Goal: Register for event/course

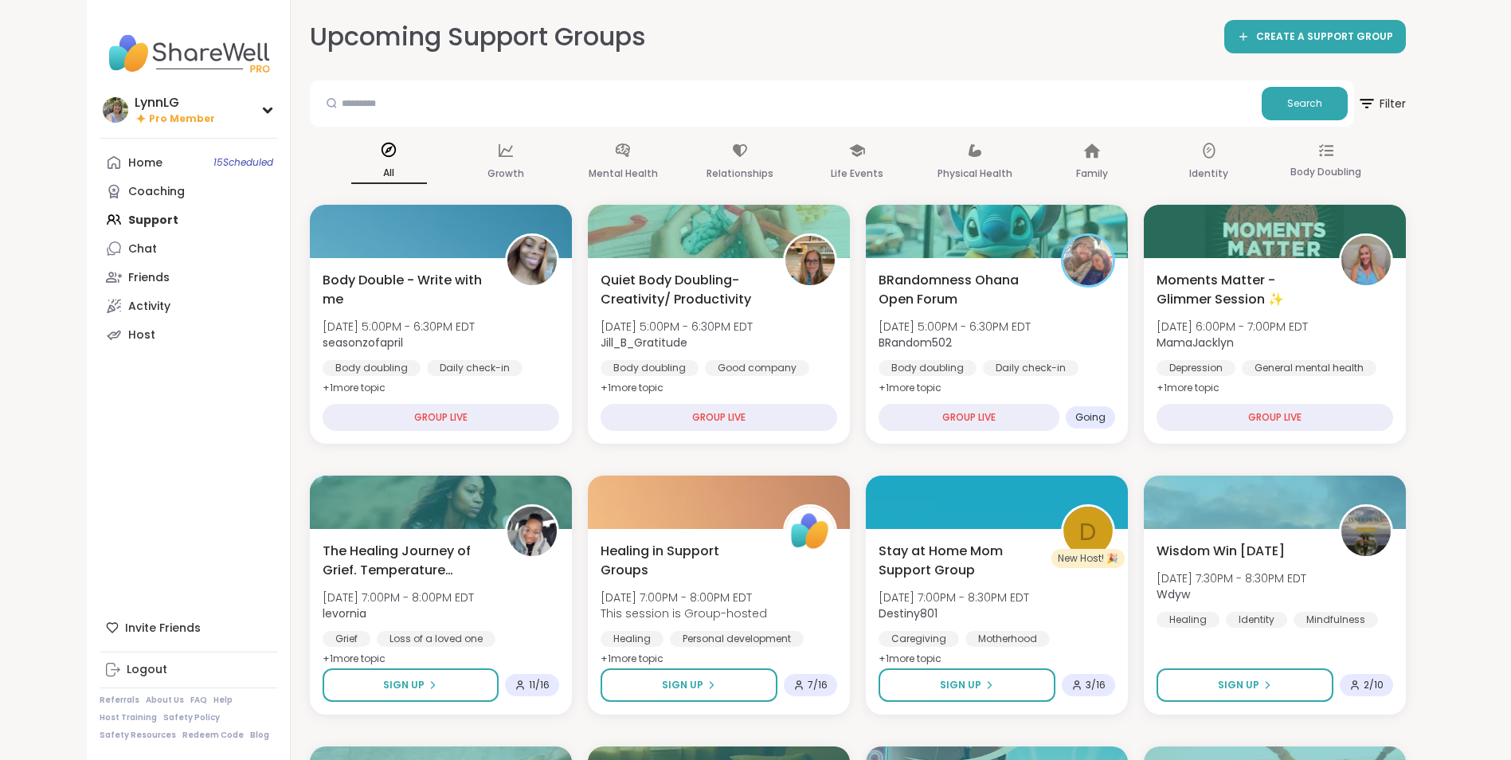
click at [157, 219] on div "Home 15 Scheduled Coaching Support Chat Friends Activity Host" at bounding box center [189, 248] width 178 height 201
click at [155, 221] on div "Home 15 Scheduled Coaching Support Chat Friends Activity Host" at bounding box center [189, 248] width 178 height 201
drag, startPoint x: 155, startPoint y: 221, endPoint x: 249, endPoint y: 151, distance: 118.4
click at [249, 151] on link "Home 15 Scheduled" at bounding box center [189, 162] width 178 height 29
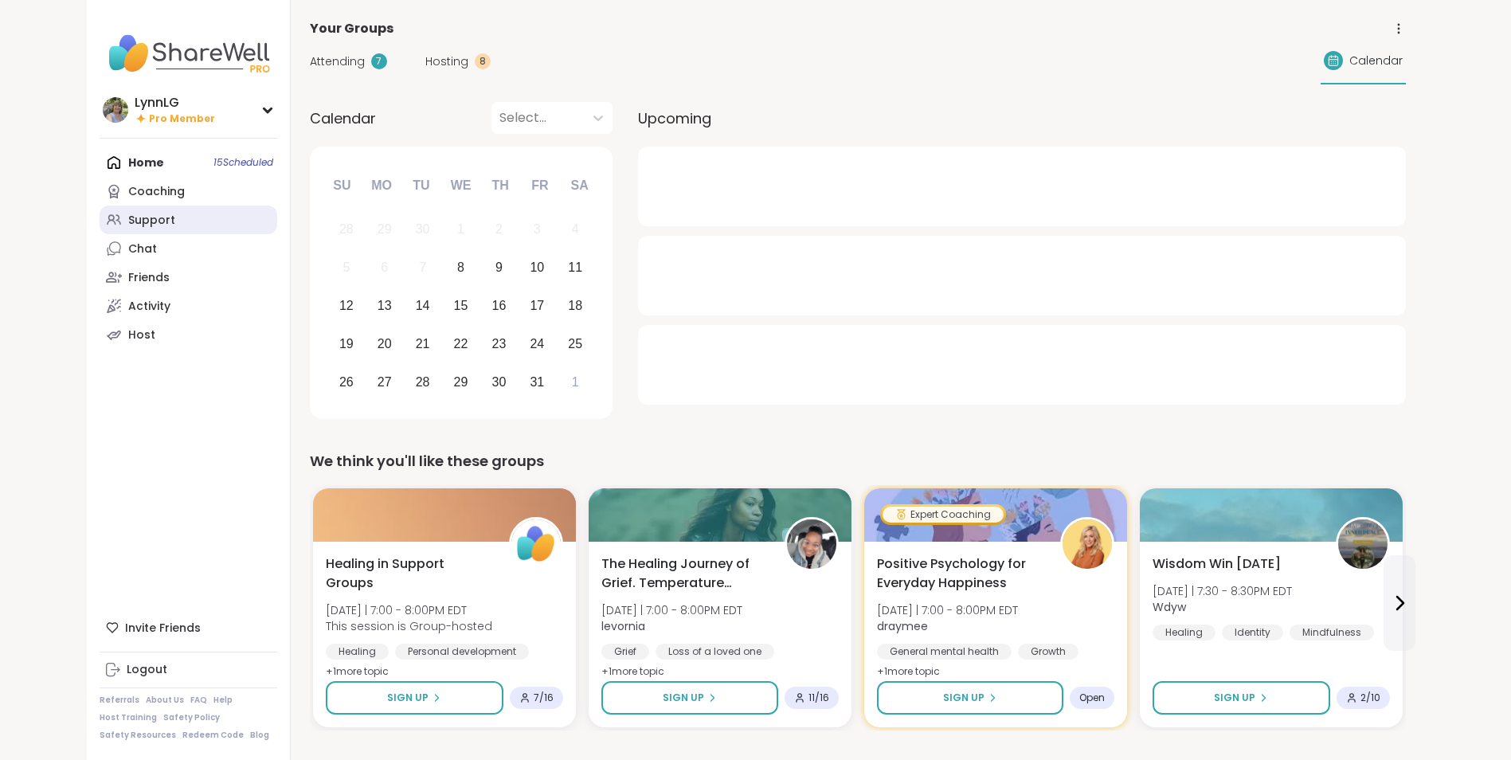
click at [168, 223] on div "Support" at bounding box center [151, 221] width 47 height 16
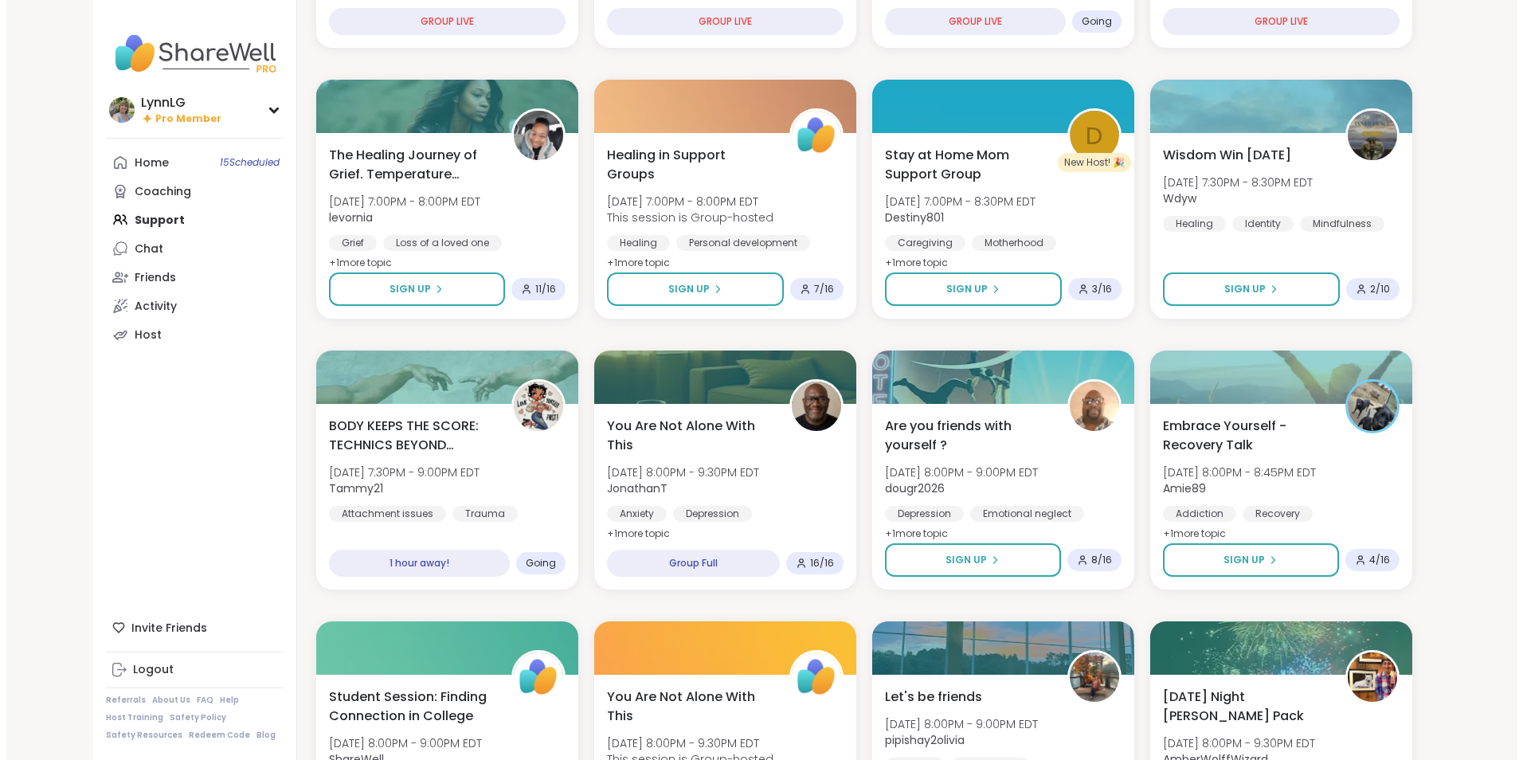
scroll to position [397, 0]
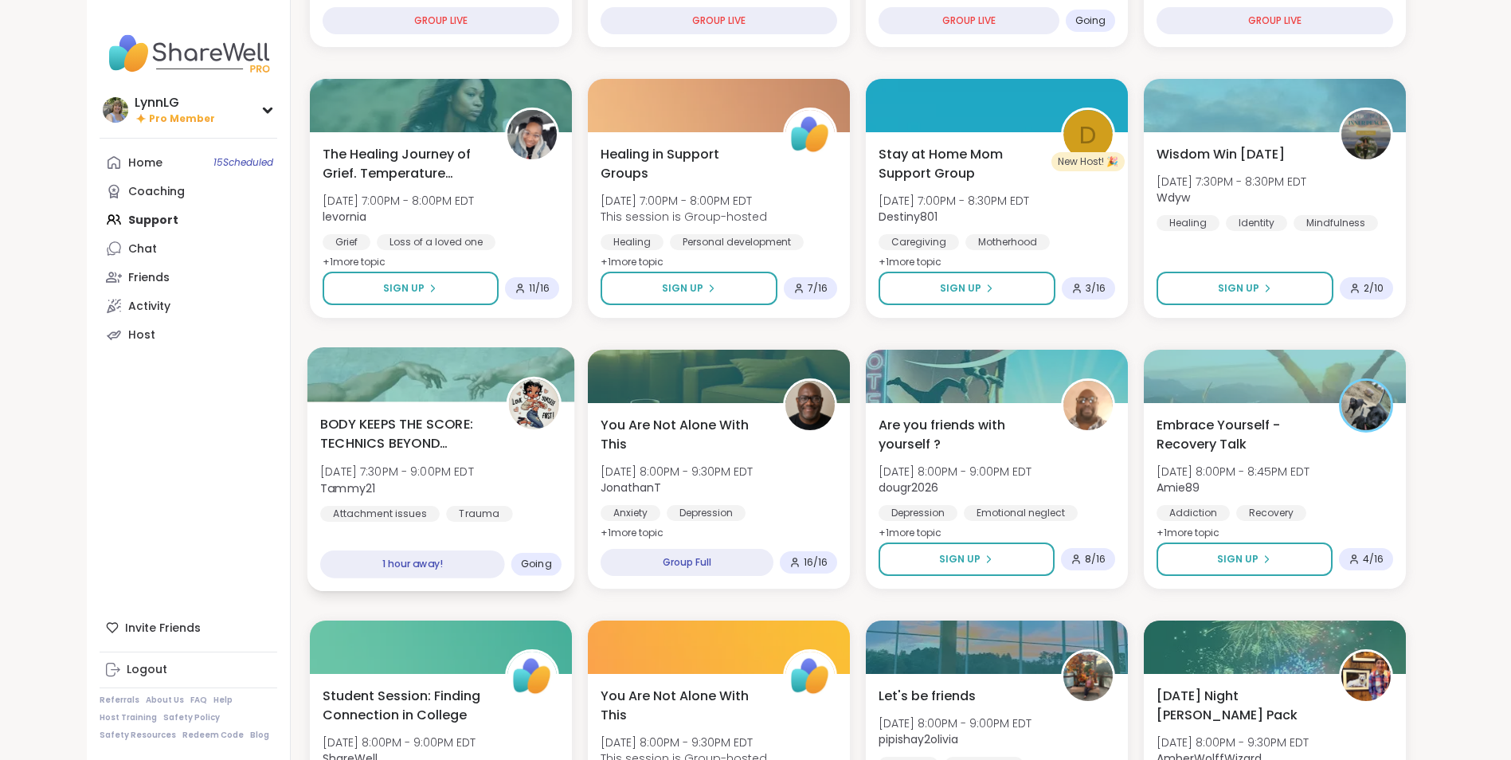
click at [545, 480] on div "BODY KEEPS THE SCORE: TECHNICS BEYOND TRAUMA [DATE] 7:30PM - 9:00PM EDT Tammy21…" at bounding box center [440, 468] width 241 height 108
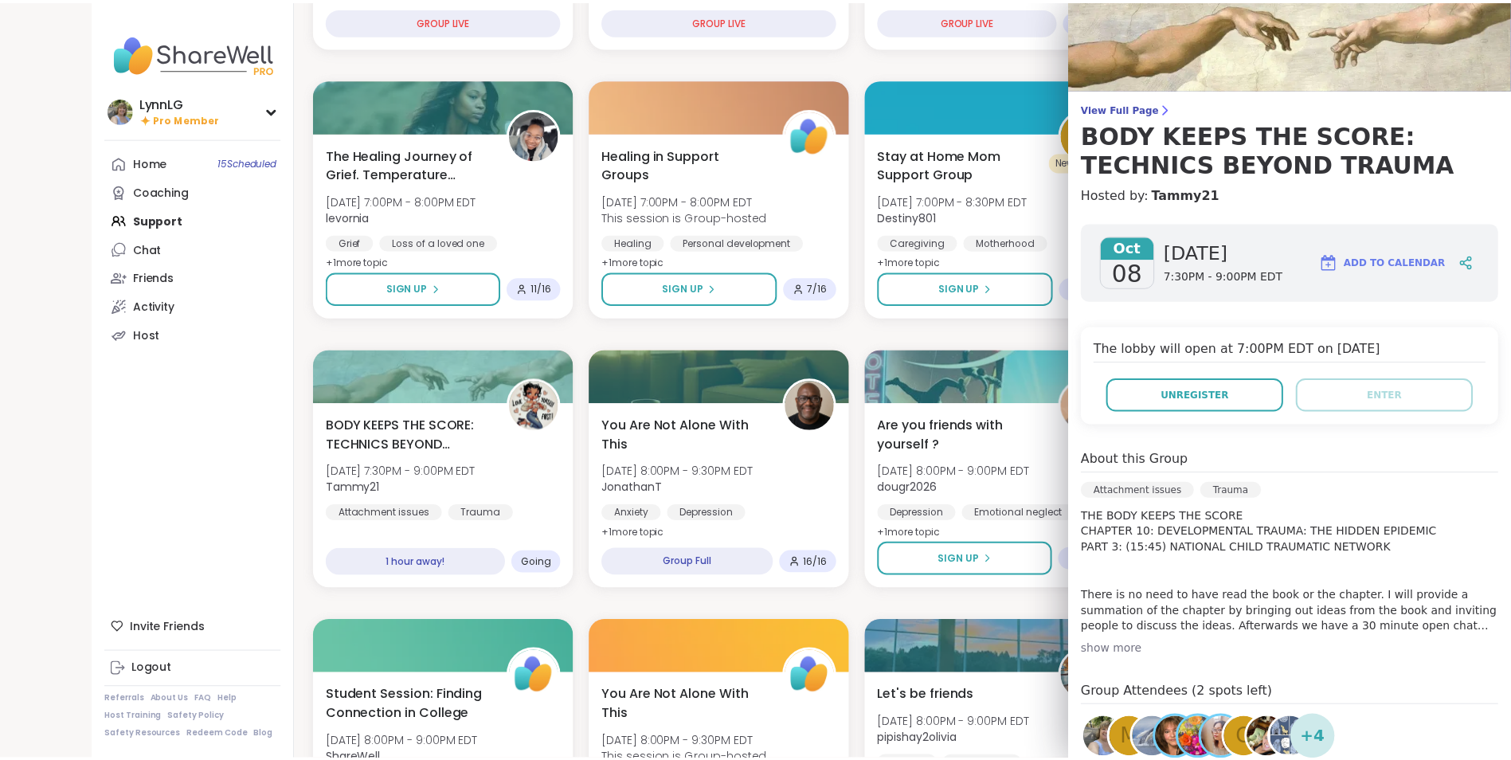
scroll to position [0, 0]
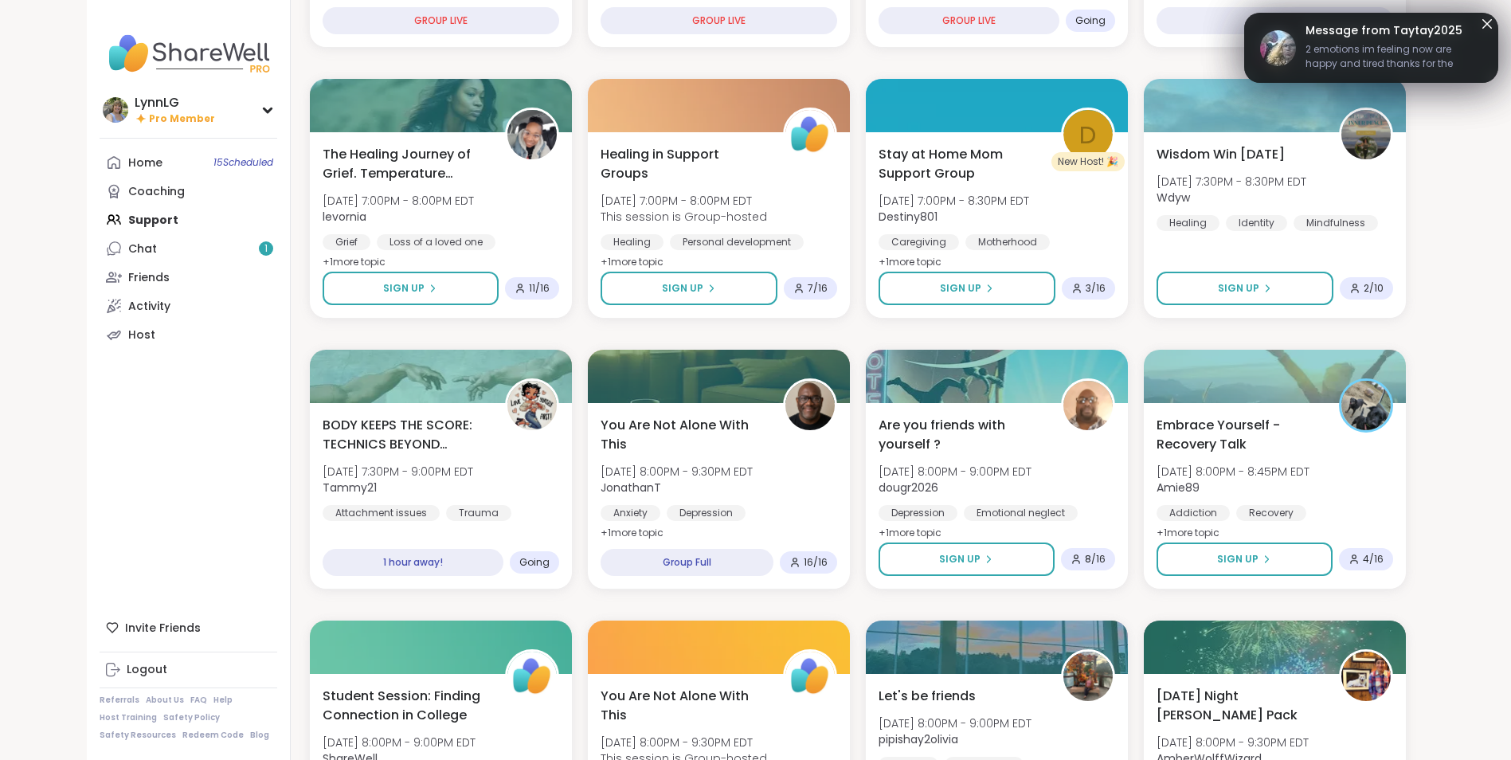
click at [1484, 21] on icon at bounding box center [1487, 24] width 10 height 10
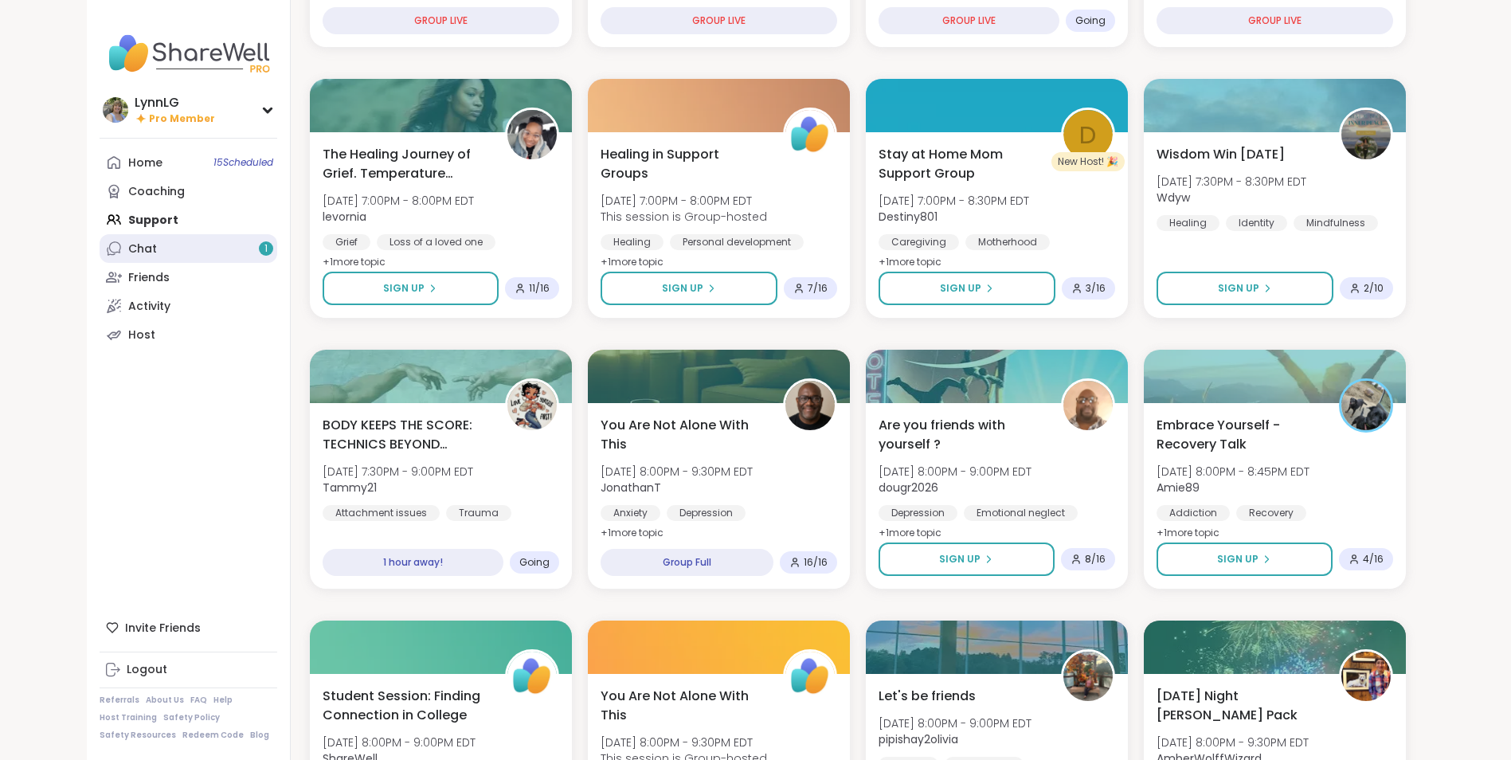
click at [188, 255] on link "Chat 1" at bounding box center [189, 248] width 178 height 29
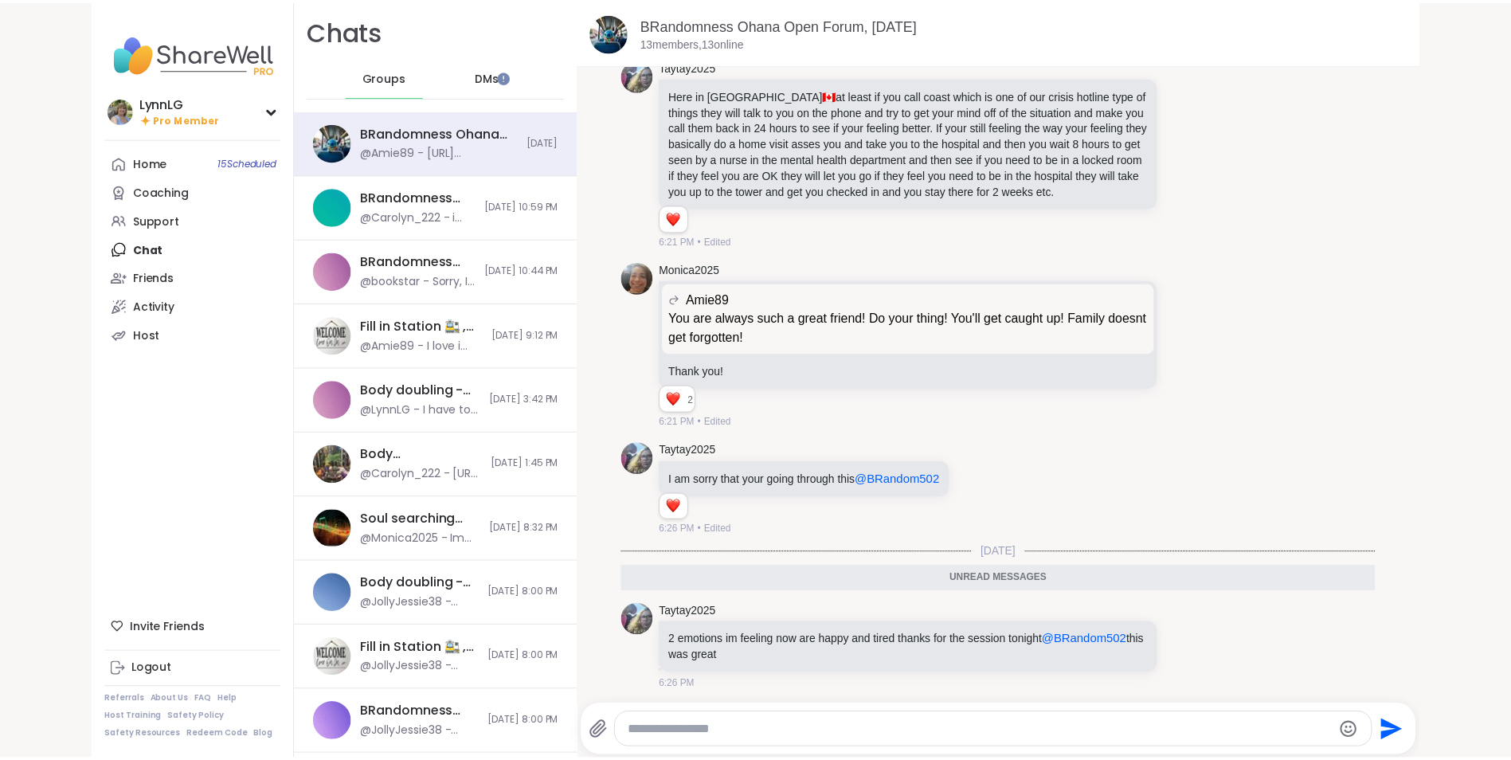
scroll to position [9499, 0]
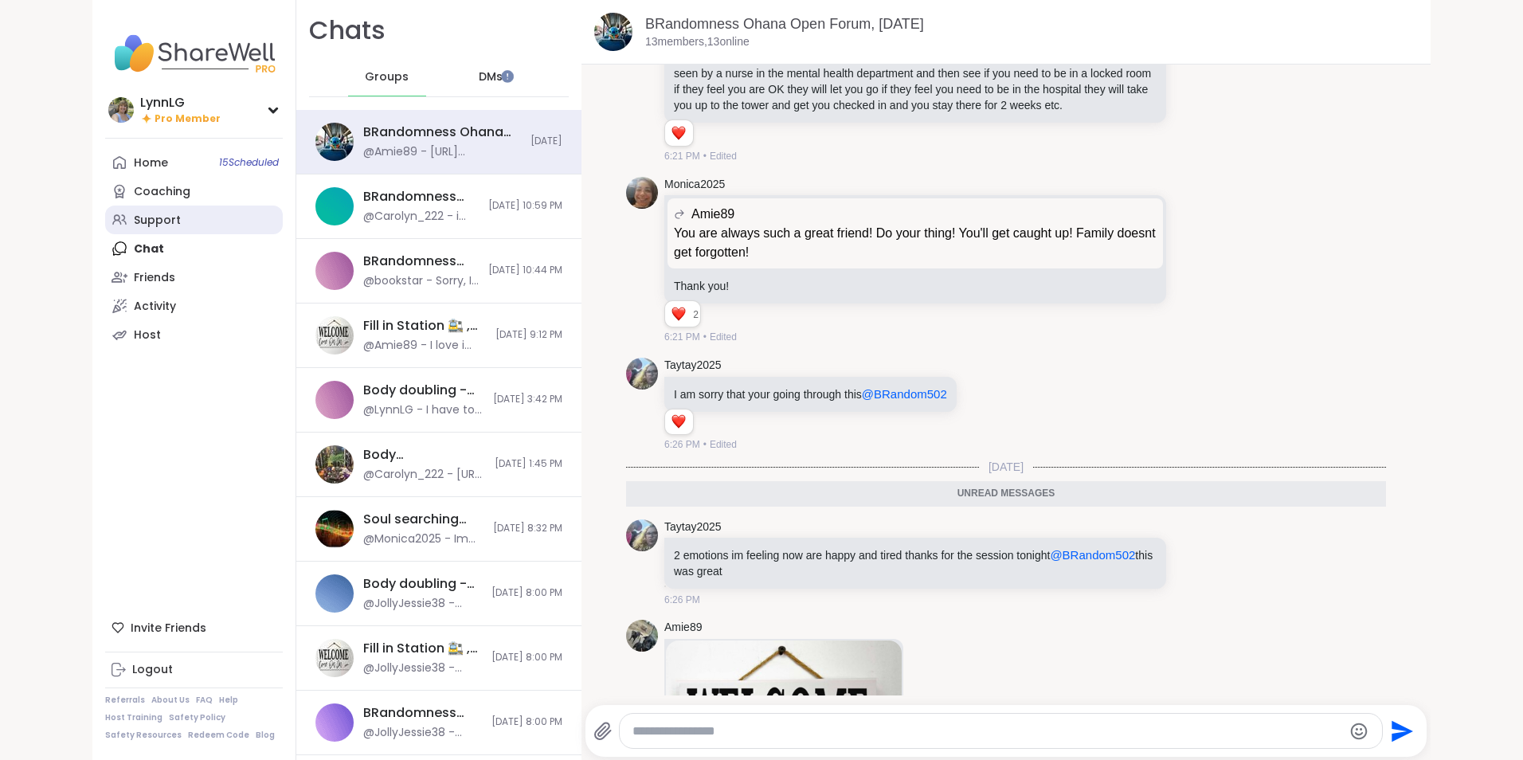
click at [159, 223] on div "Support" at bounding box center [157, 221] width 47 height 16
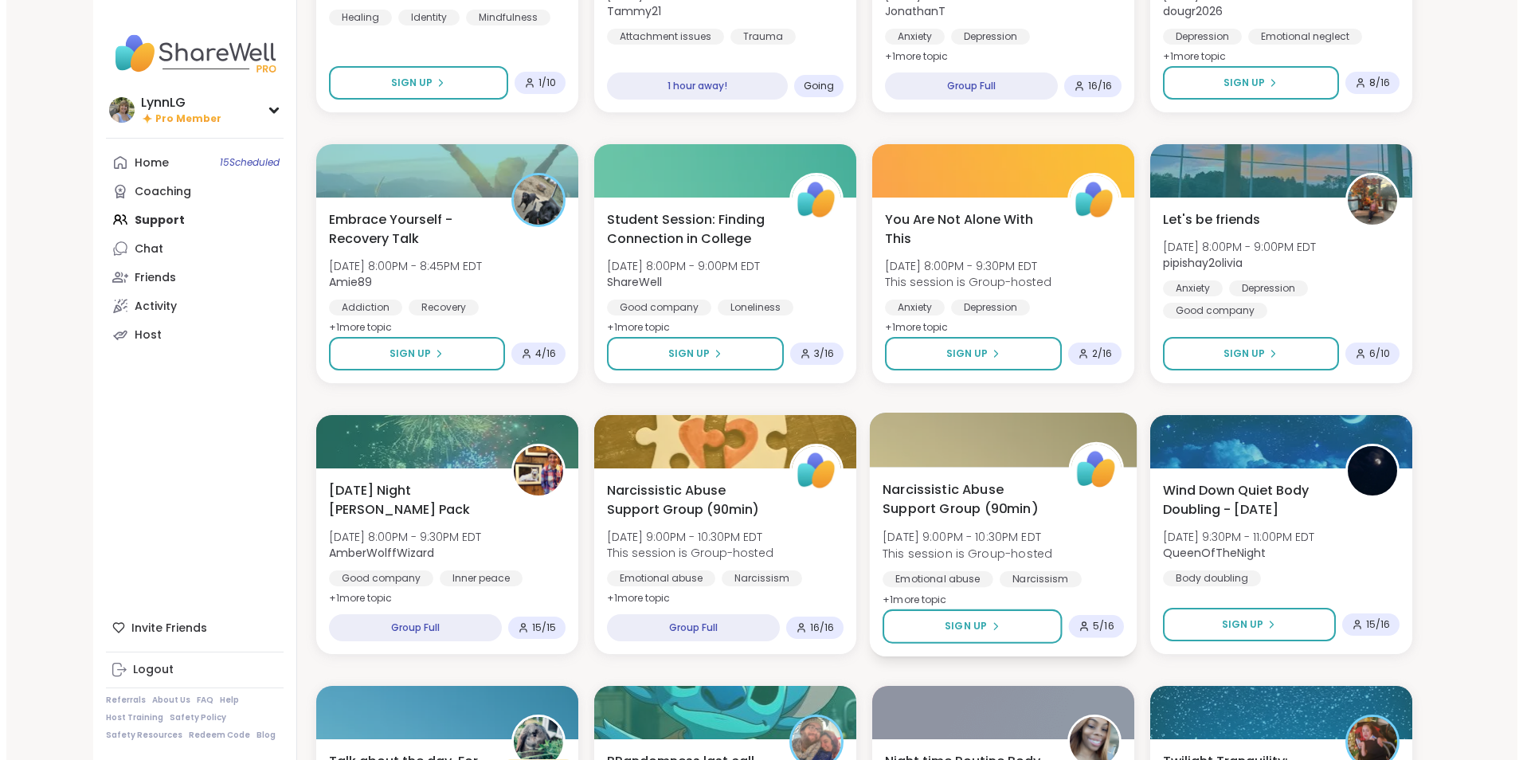
scroll to position [874, 0]
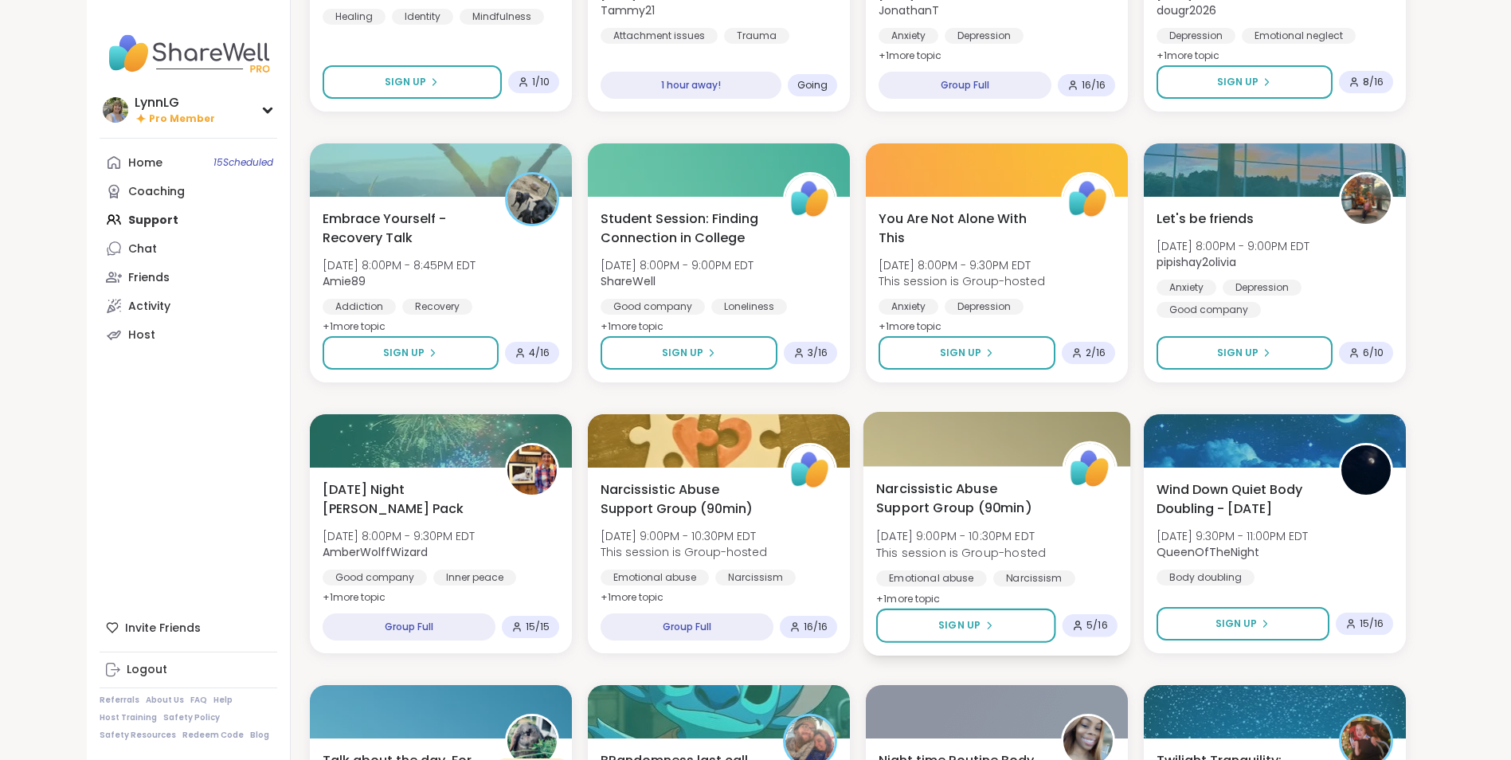
click at [1087, 546] on div "Narcissistic Abuse Support Group (90min) [DATE] 9:00PM - 10:30PM EDT This sessi…" at bounding box center [996, 544] width 241 height 130
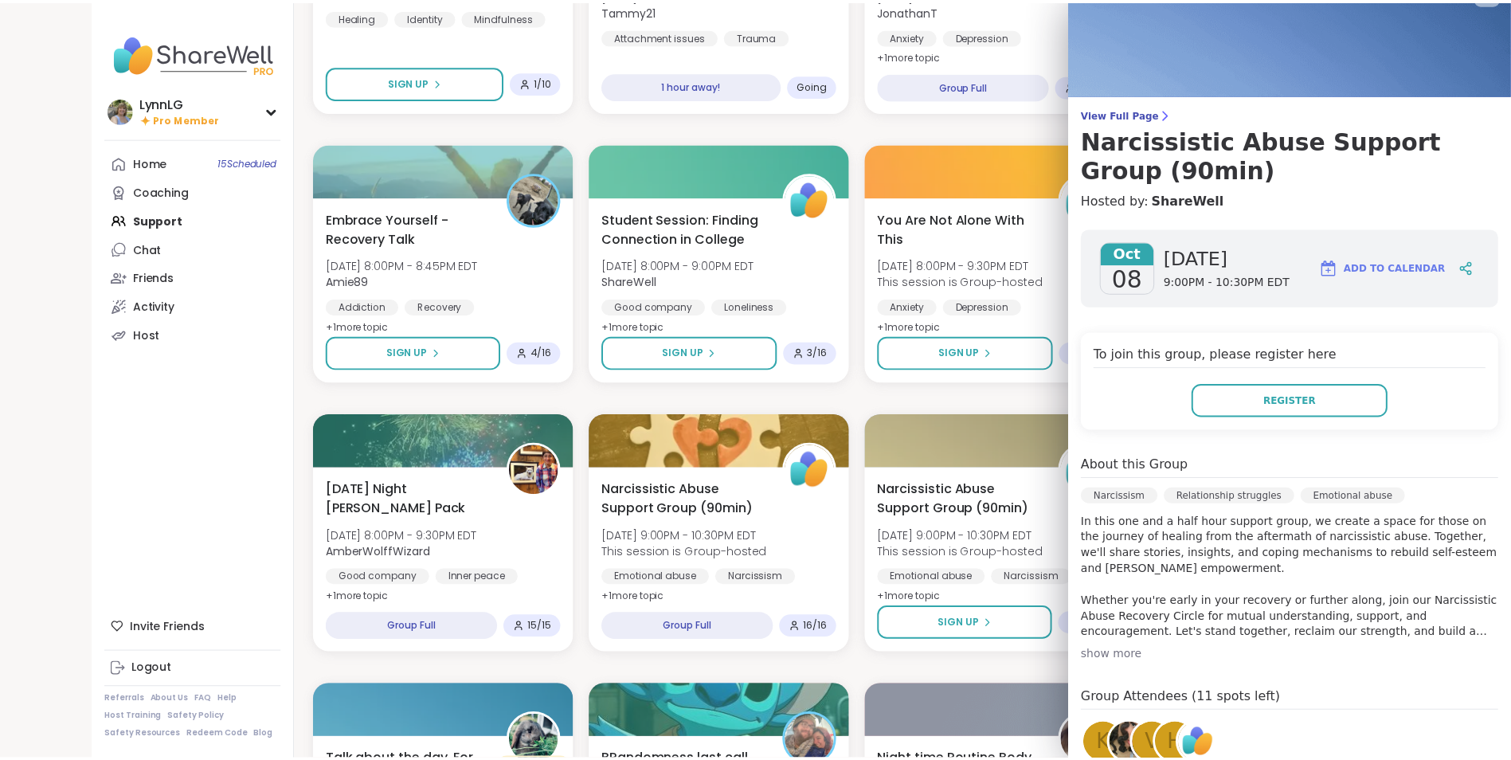
scroll to position [0, 0]
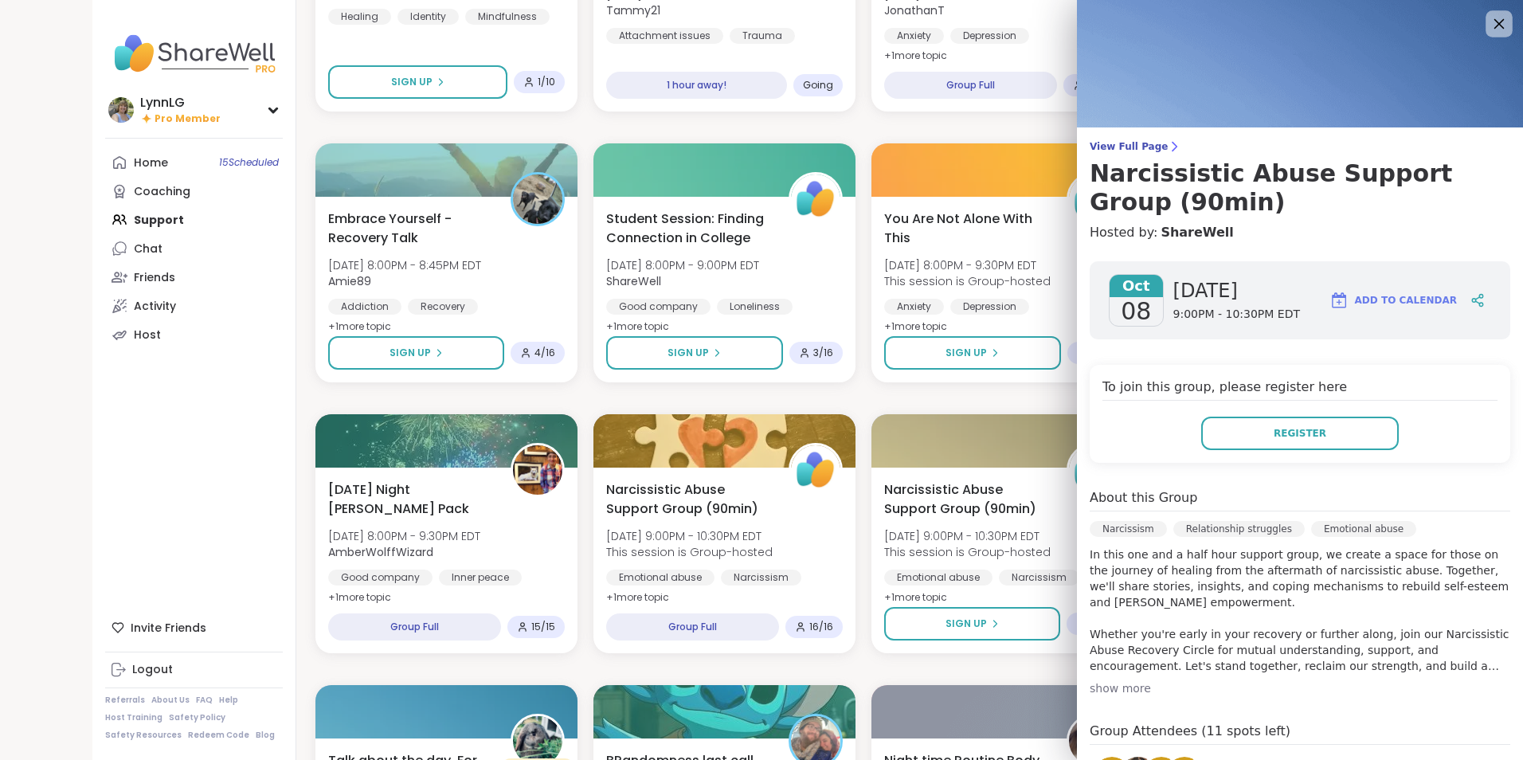
click at [1494, 20] on icon at bounding box center [1499, 24] width 10 height 10
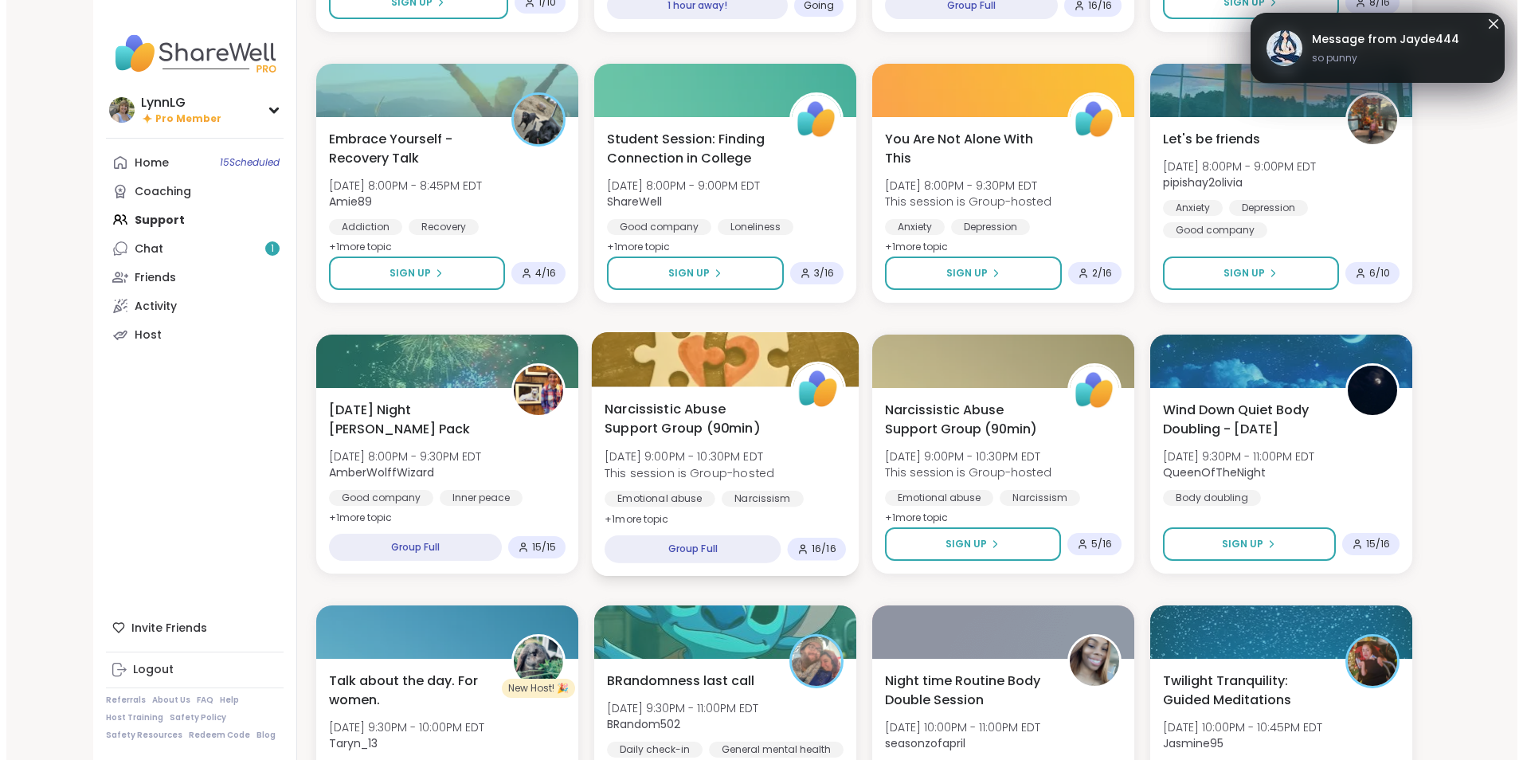
scroll to position [954, 0]
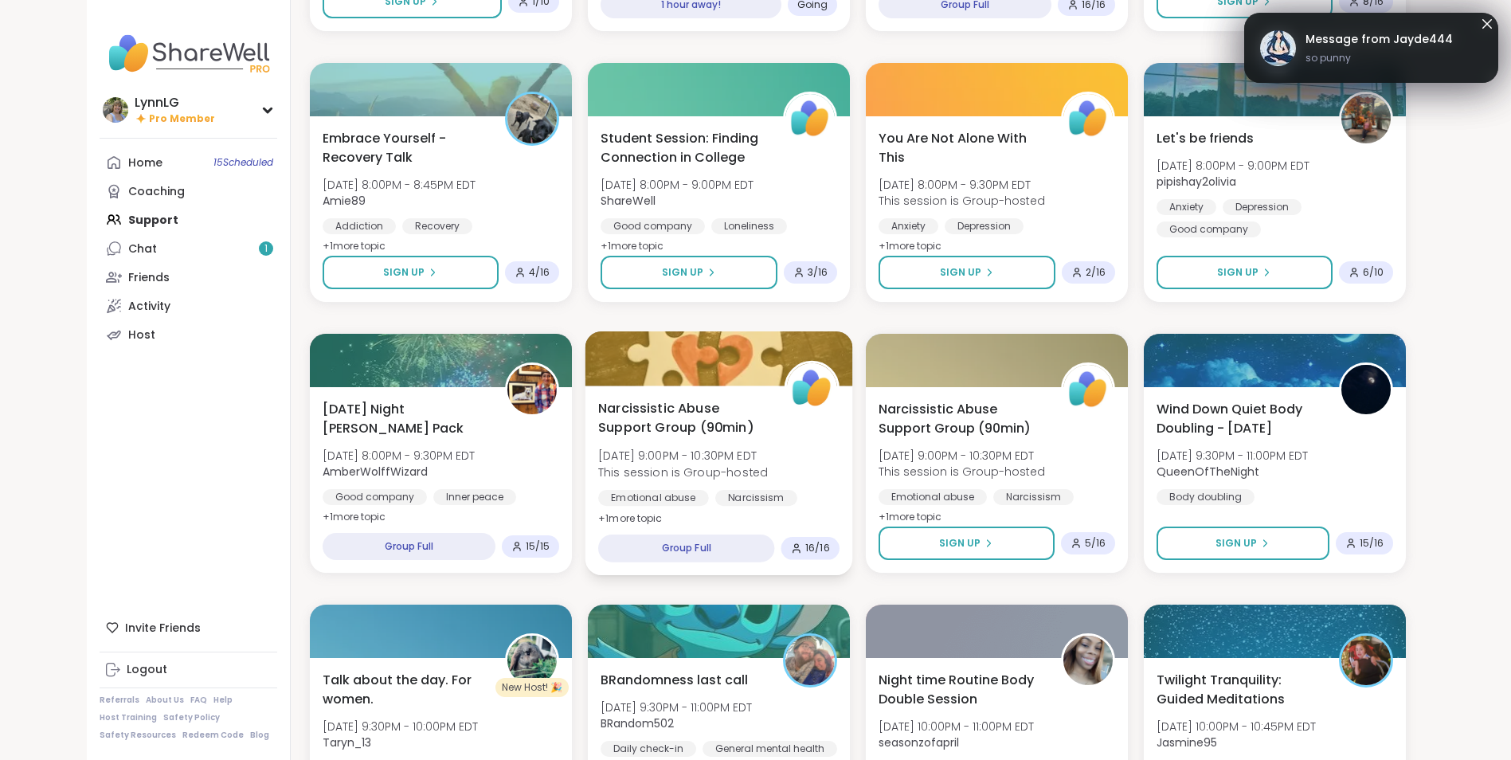
click at [820, 449] on div "Narcissistic Abuse Support Group (90min) [DATE] 9:00PM - 10:30PM EDT This sessi…" at bounding box center [718, 463] width 241 height 130
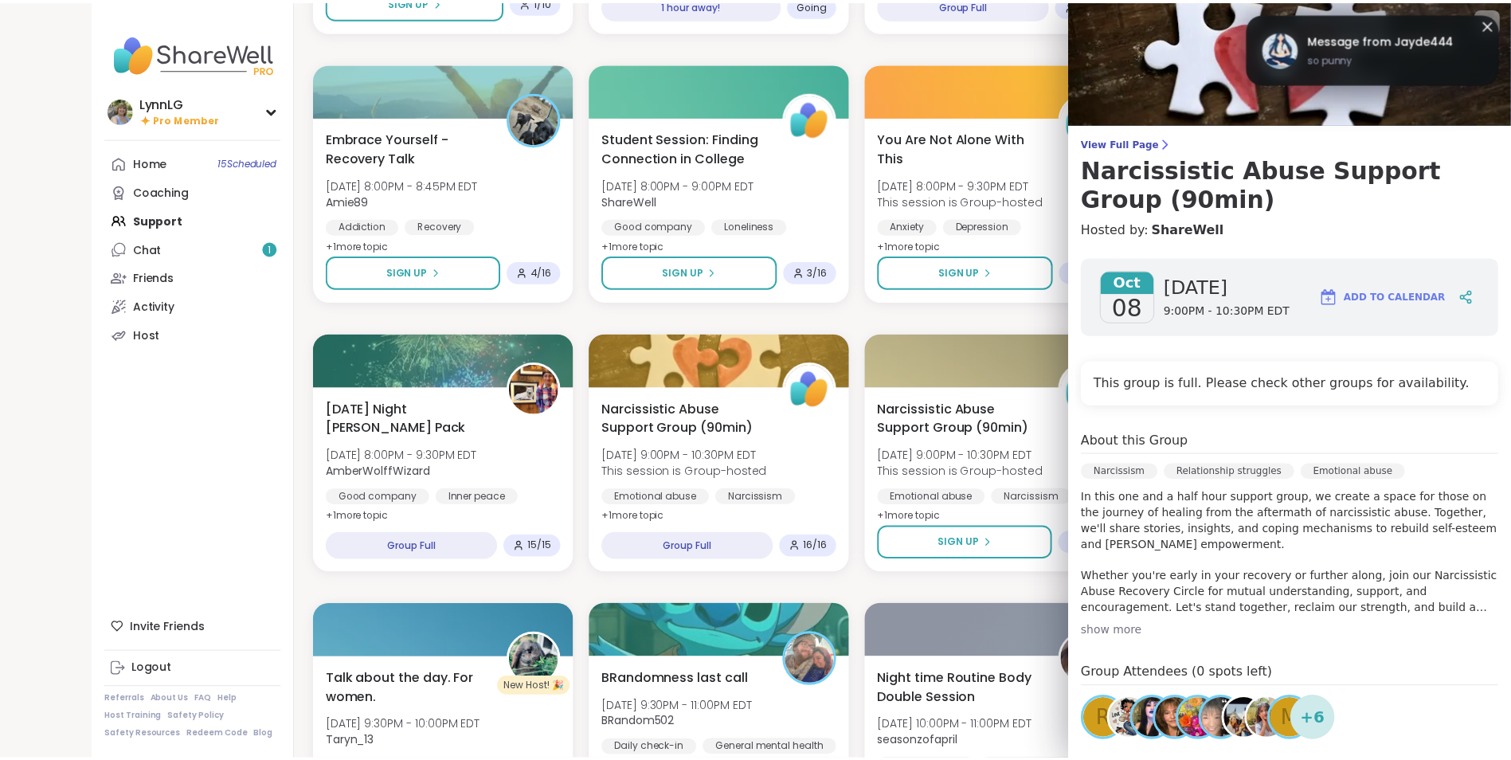
scroll to position [0, 0]
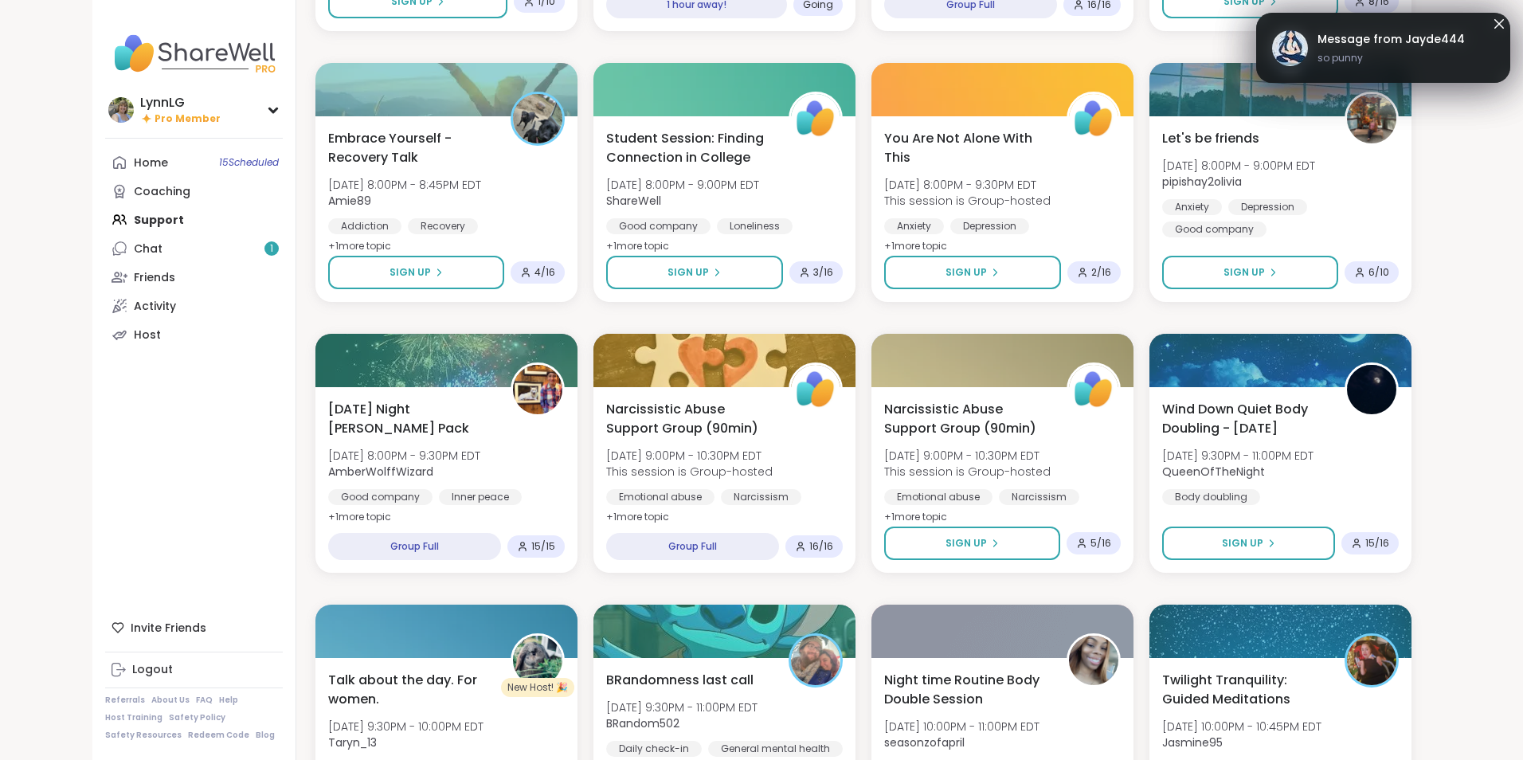
click at [1494, 22] on icon at bounding box center [1499, 24] width 10 height 10
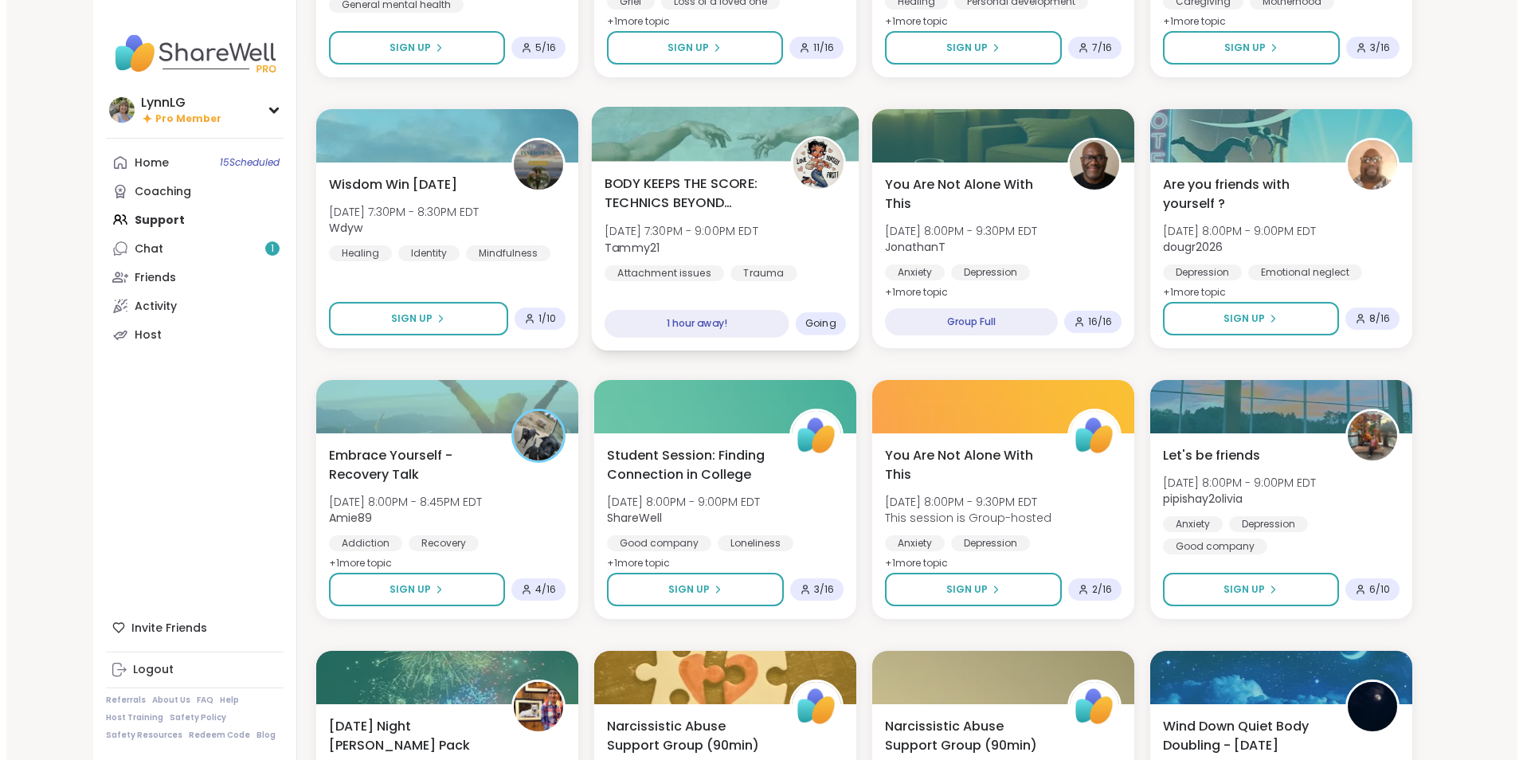
scroll to position [636, 0]
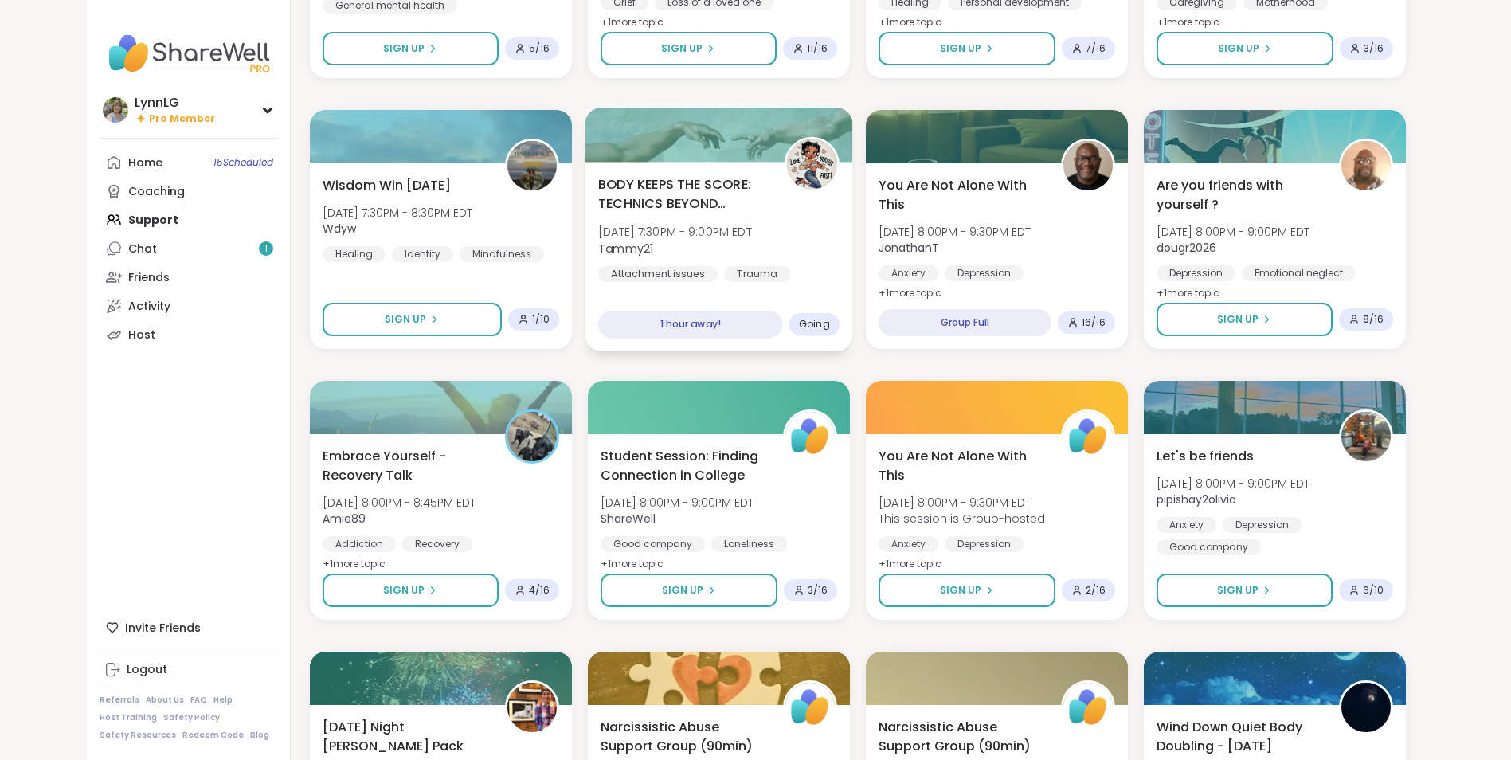
click at [822, 242] on div "BODY KEEPS THE SCORE: TECHNICS BEYOND TRAUMA [DATE] 7:30PM - 9:00PM EDT Tammy21…" at bounding box center [718, 228] width 241 height 108
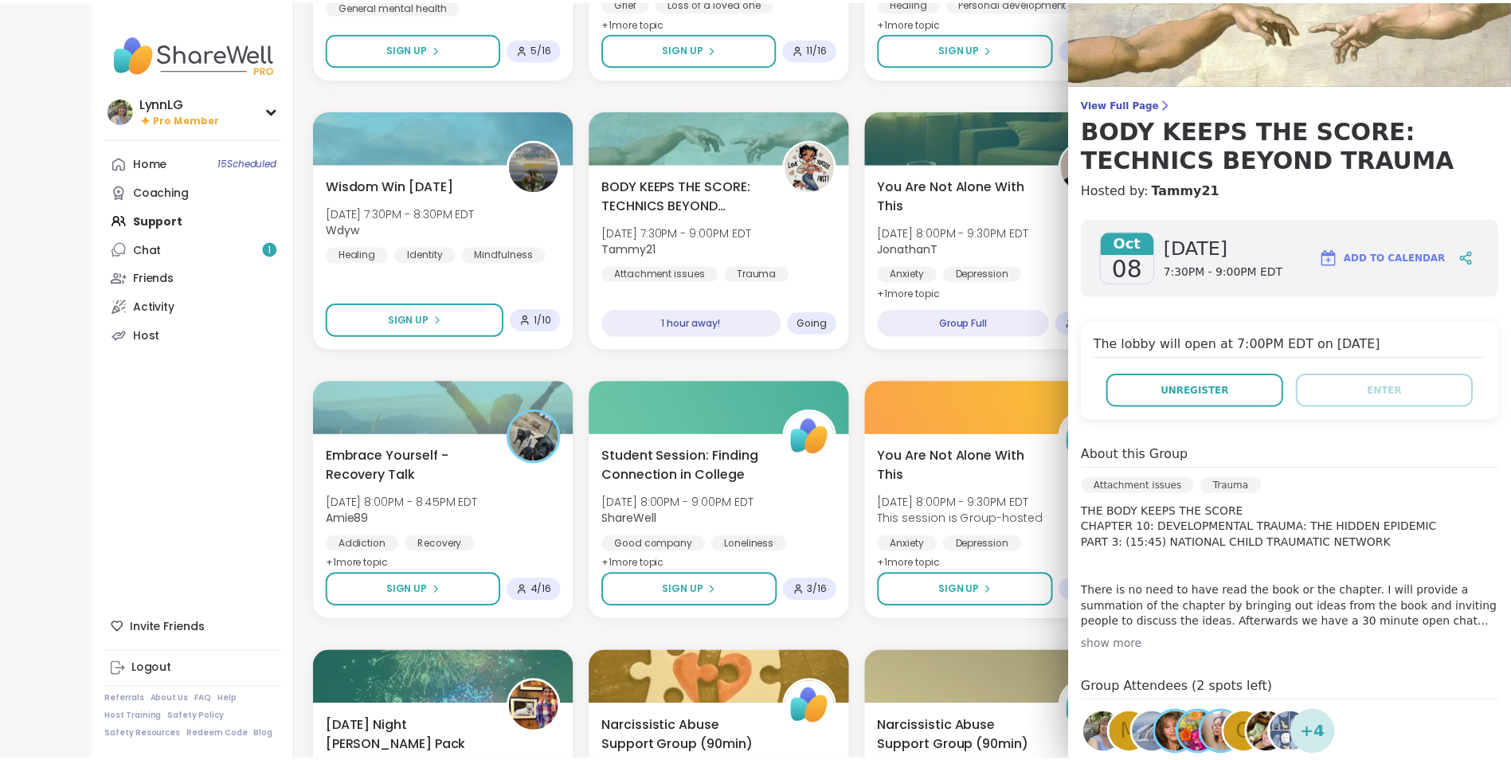
scroll to position [0, 0]
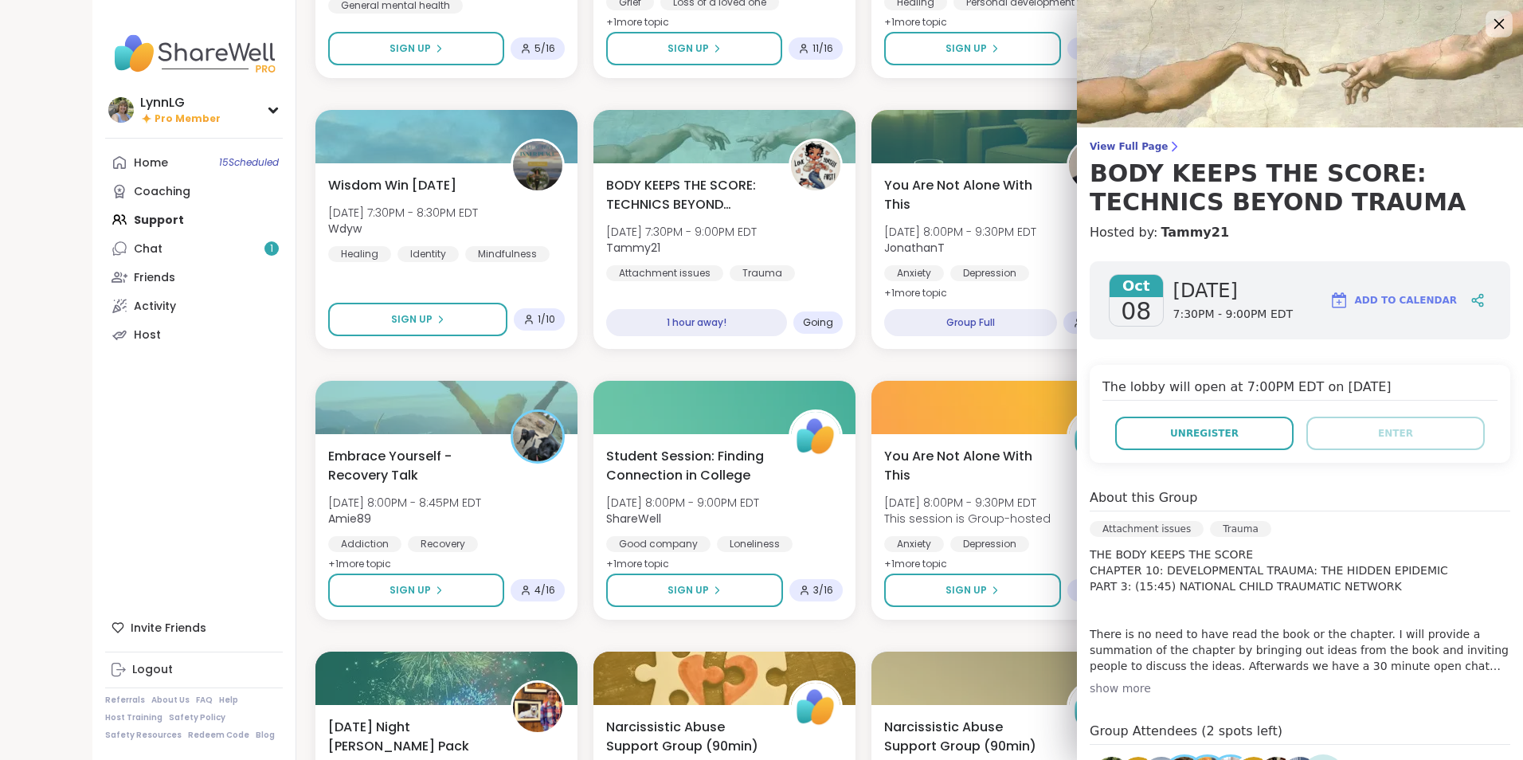
click at [1489, 19] on icon at bounding box center [1499, 24] width 20 height 20
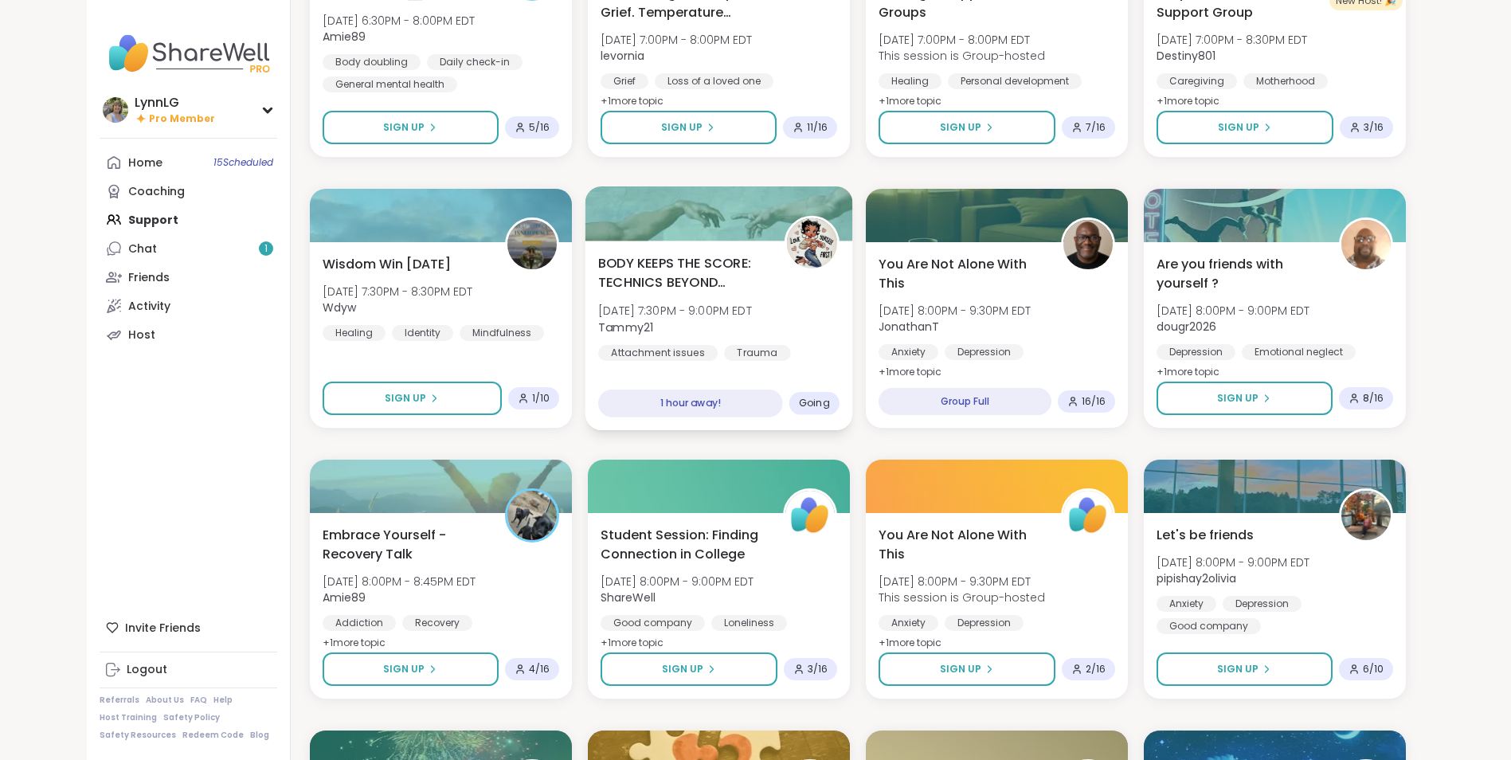
scroll to position [557, 0]
click at [805, 308] on div "BODY KEEPS THE SCORE: TECHNICS BEYOND TRAUMA [DATE] 7:30PM - 9:00PM EDT Tammy21…" at bounding box center [718, 308] width 241 height 108
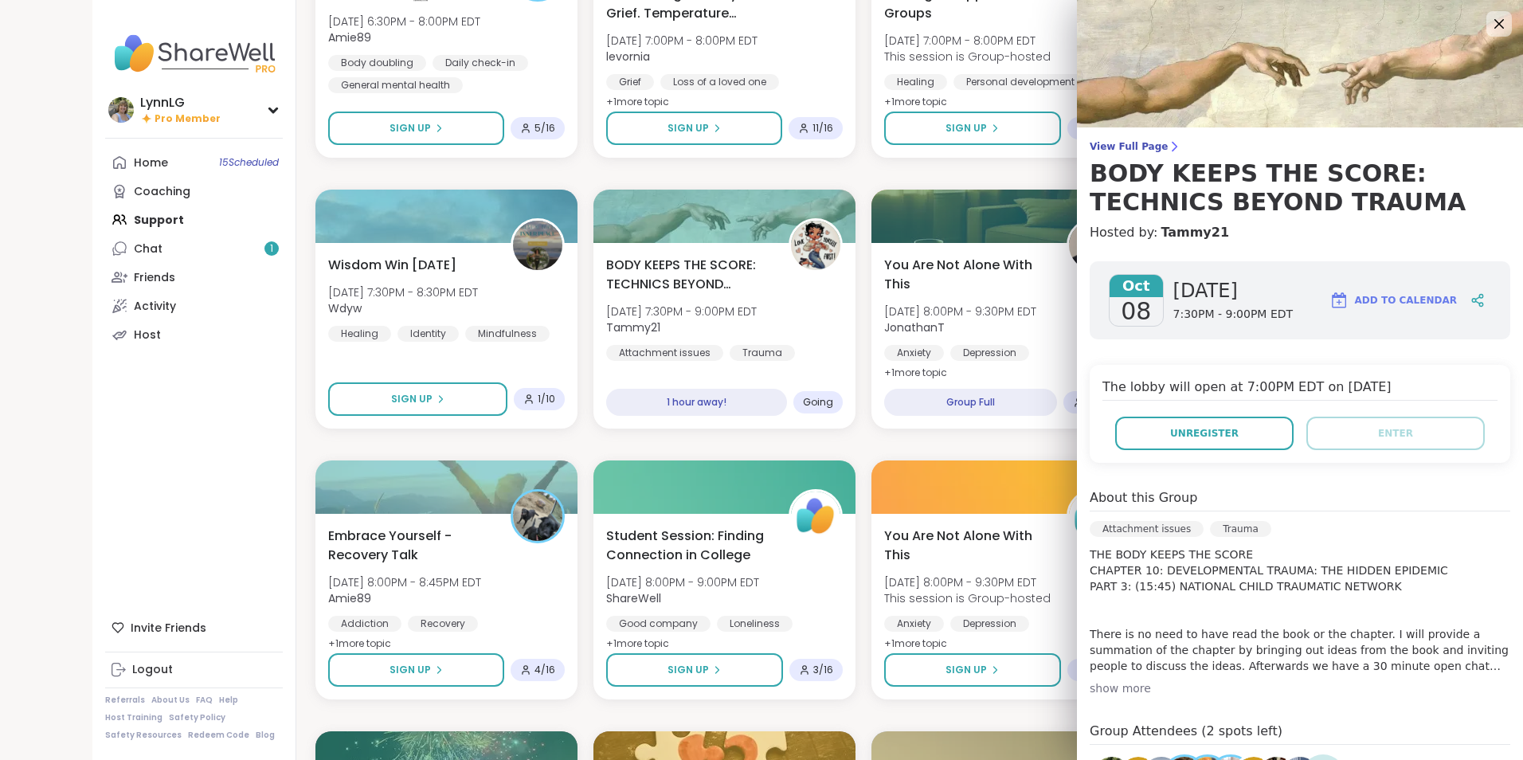
click at [1374, 491] on div "About this Group" at bounding box center [1300, 499] width 421 height 23
click at [1494, 22] on icon at bounding box center [1499, 24] width 10 height 10
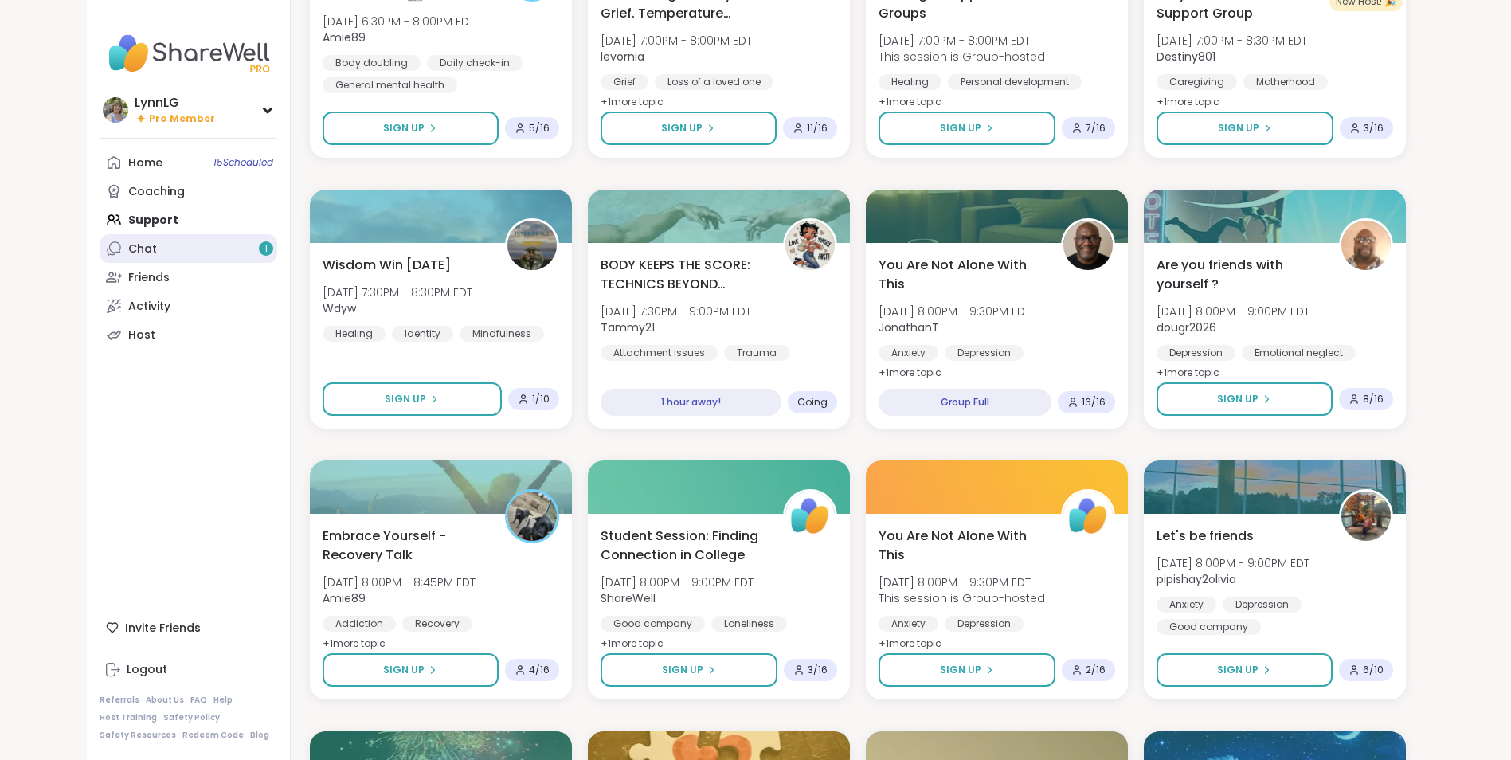
click at [153, 250] on div "Chat 1" at bounding box center [142, 249] width 29 height 16
